Goal: Check status: Check status

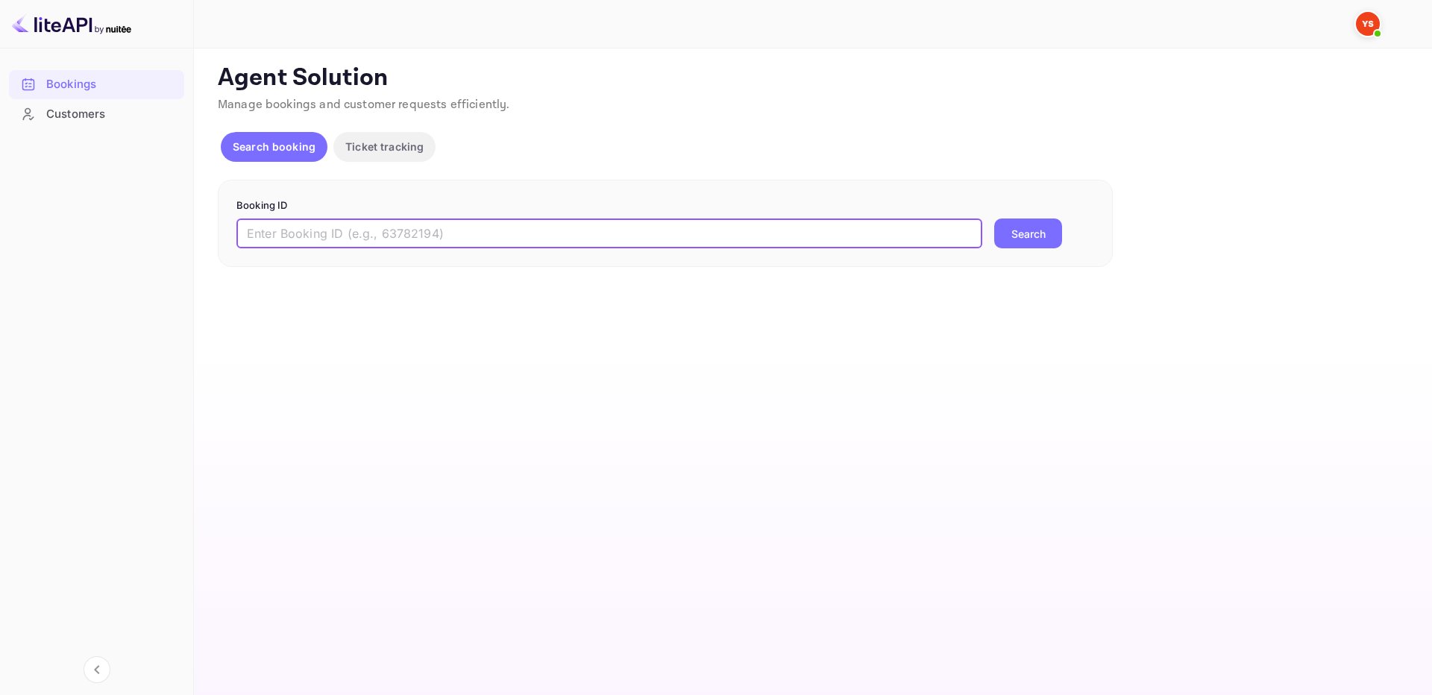
click at [912, 230] on input "text" at bounding box center [609, 234] width 746 height 30
paste input "9594353"
type input "9594353"
click at [1026, 236] on button "Search" at bounding box center [1028, 234] width 68 height 30
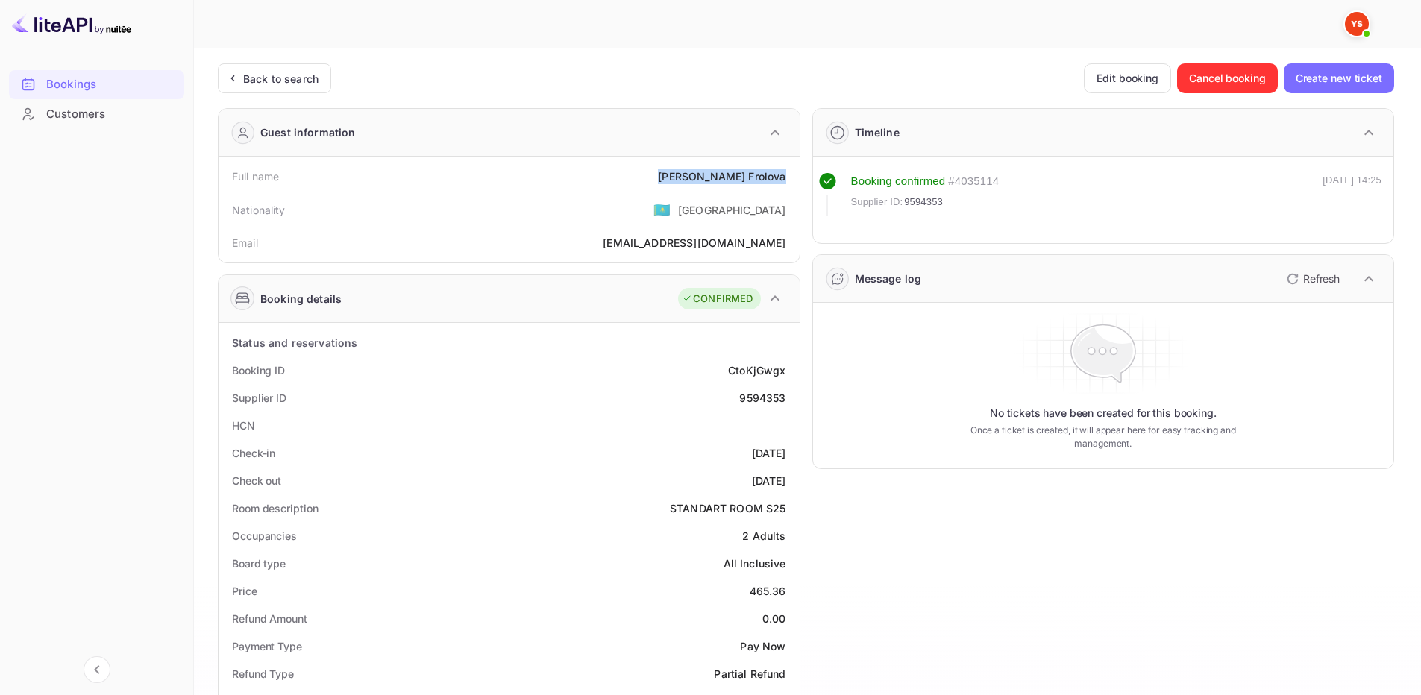
drag, startPoint x: 691, startPoint y: 182, endPoint x: 789, endPoint y: 174, distance: 98.8
click at [789, 174] on div "Full name [PERSON_NAME]" at bounding box center [509, 177] width 569 height 28
copy div "[PERSON_NAME]"
drag, startPoint x: 743, startPoint y: 589, endPoint x: 787, endPoint y: 592, distance: 44.1
click at [787, 592] on div "Price 465.36" at bounding box center [509, 591] width 569 height 28
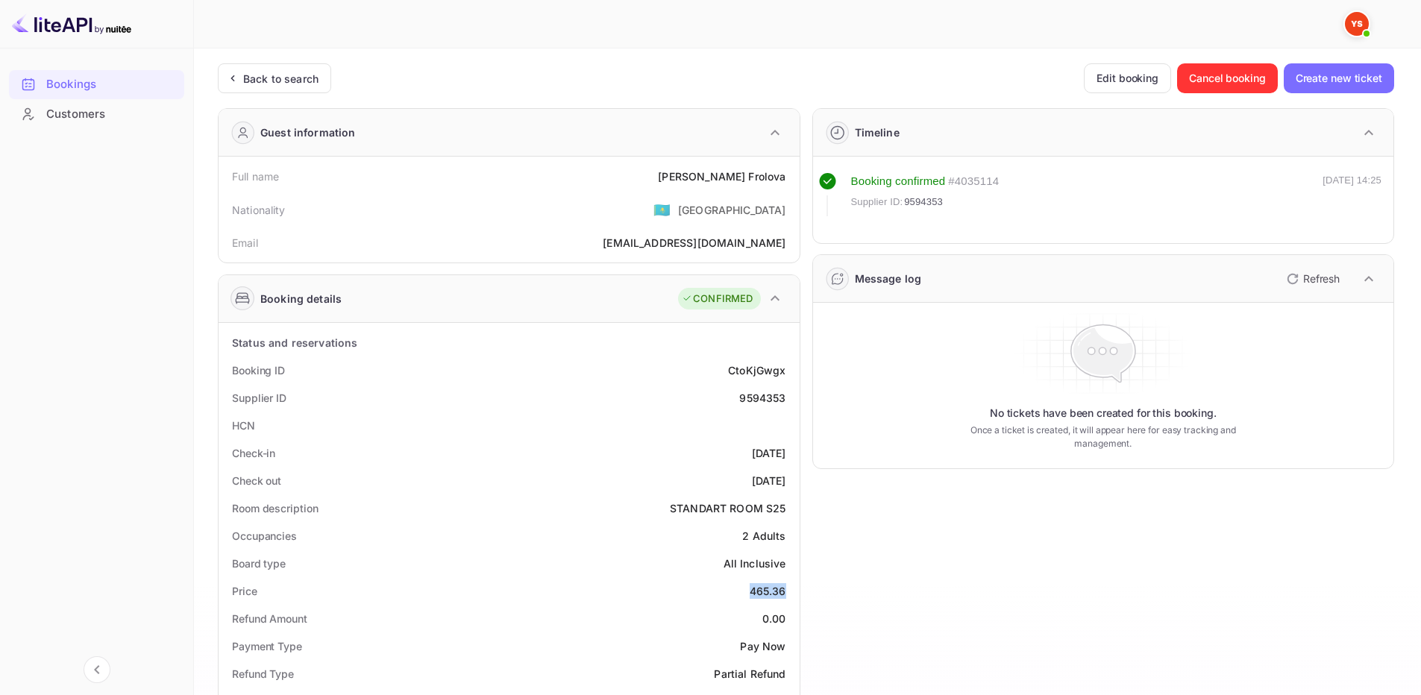
copy div "465.36"
drag, startPoint x: 683, startPoint y: 173, endPoint x: 784, endPoint y: 179, distance: 101.6
click at [784, 179] on div "Full name [PERSON_NAME]" at bounding box center [509, 177] width 569 height 28
copy div "[PERSON_NAME]"
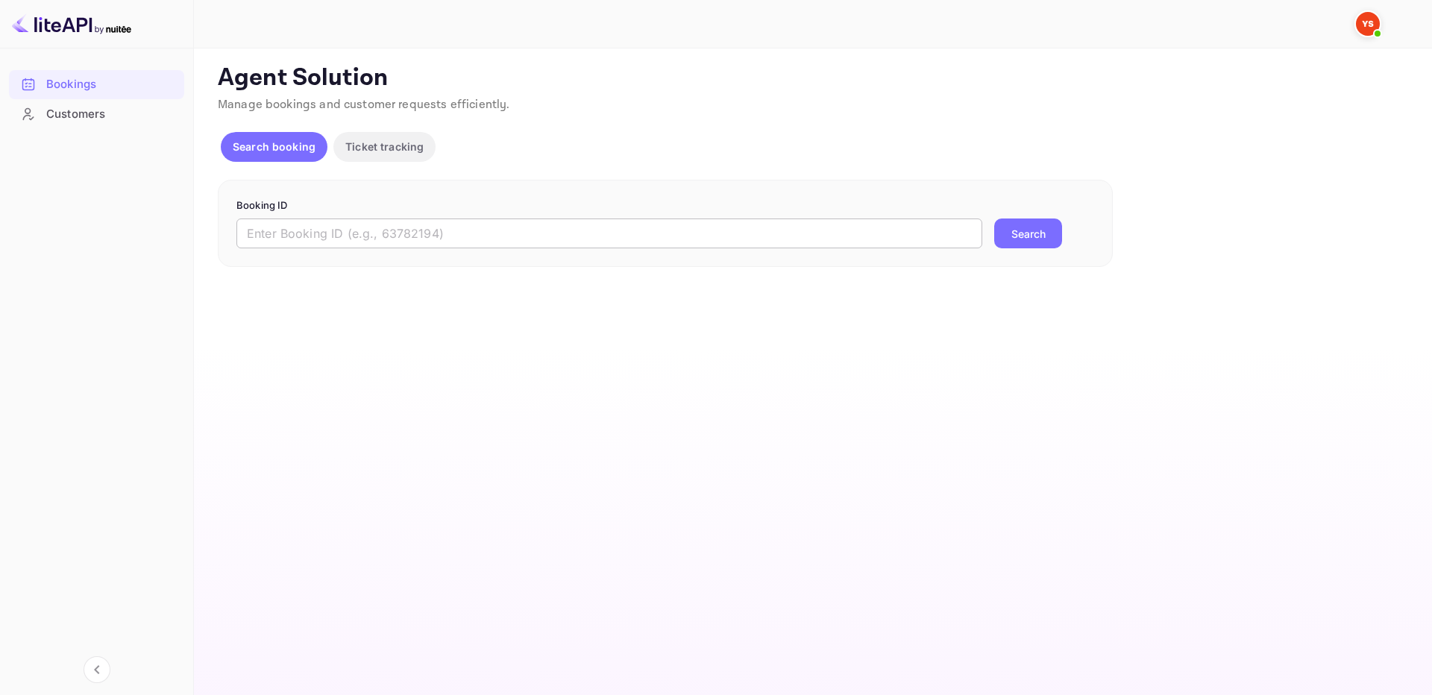
click at [902, 238] on input "text" at bounding box center [609, 234] width 746 height 30
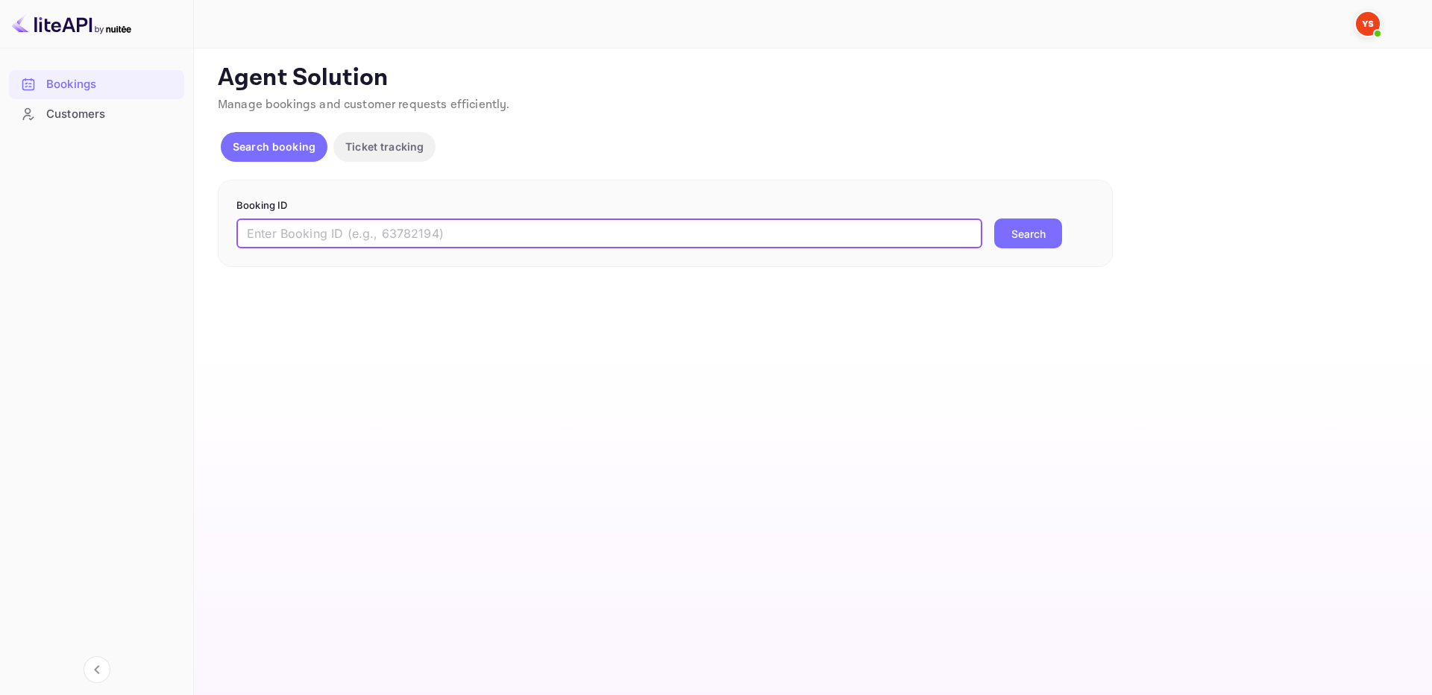
paste input "8928502"
type input "8928502"
click at [1030, 225] on button "Search" at bounding box center [1028, 234] width 68 height 30
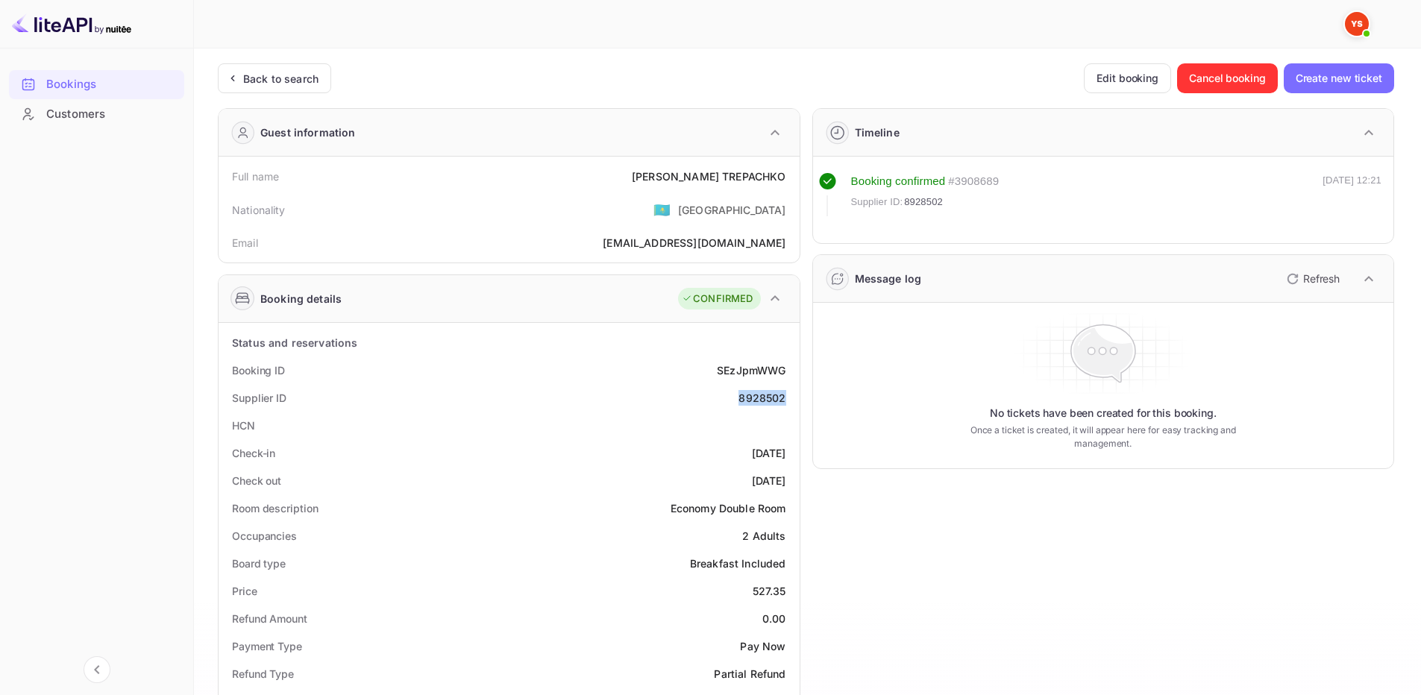
drag, startPoint x: 739, startPoint y: 400, endPoint x: 786, endPoint y: 403, distance: 46.4
click at [786, 403] on div "8928502" at bounding box center [762, 398] width 47 height 16
copy div "8928502"
drag, startPoint x: 661, startPoint y: 178, endPoint x: 785, endPoint y: 182, distance: 123.9
click at [785, 182] on div "Full name VENIAMIN TREPACHKO" at bounding box center [509, 177] width 569 height 28
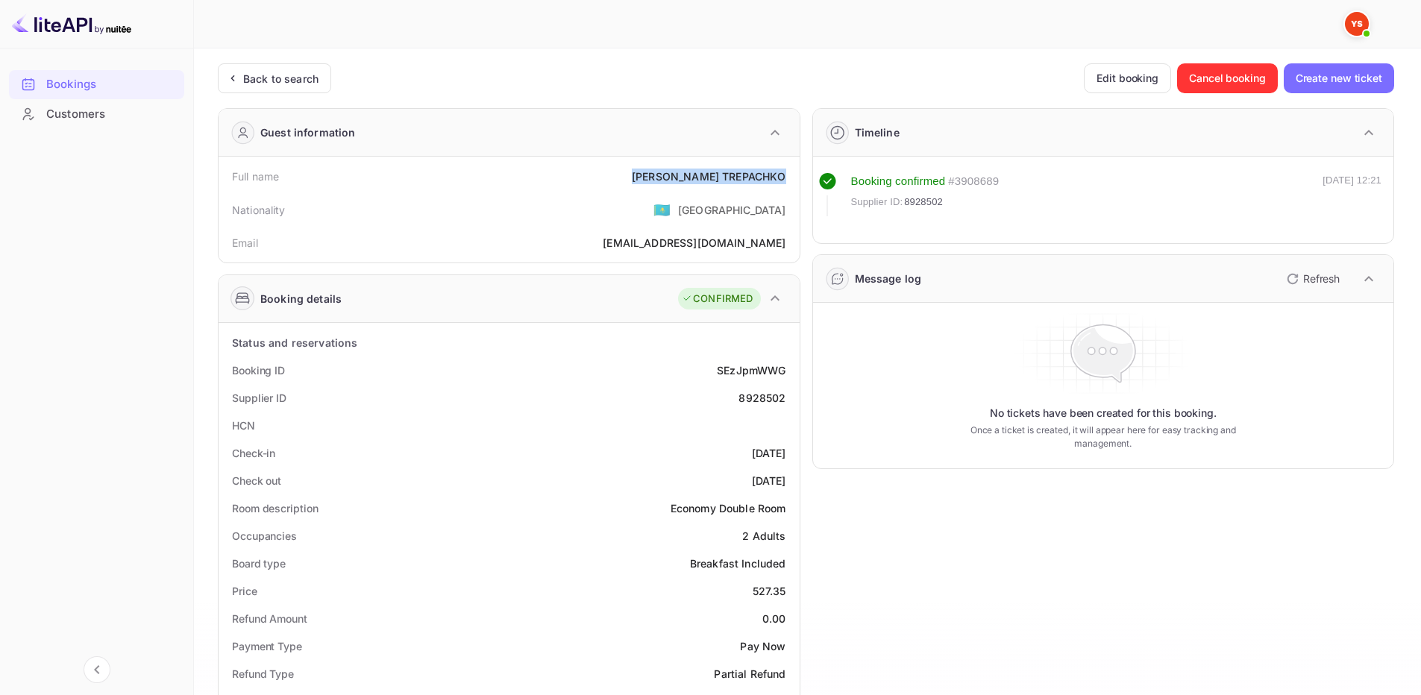
copy div "VENIAMIN TREPACHKO"
drag, startPoint x: 766, startPoint y: 589, endPoint x: 785, endPoint y: 590, distance: 18.7
click at [785, 590] on div "Price 527.35" at bounding box center [509, 591] width 569 height 28
copy div "527.35"
